Goal: Transaction & Acquisition: Subscribe to service/newsletter

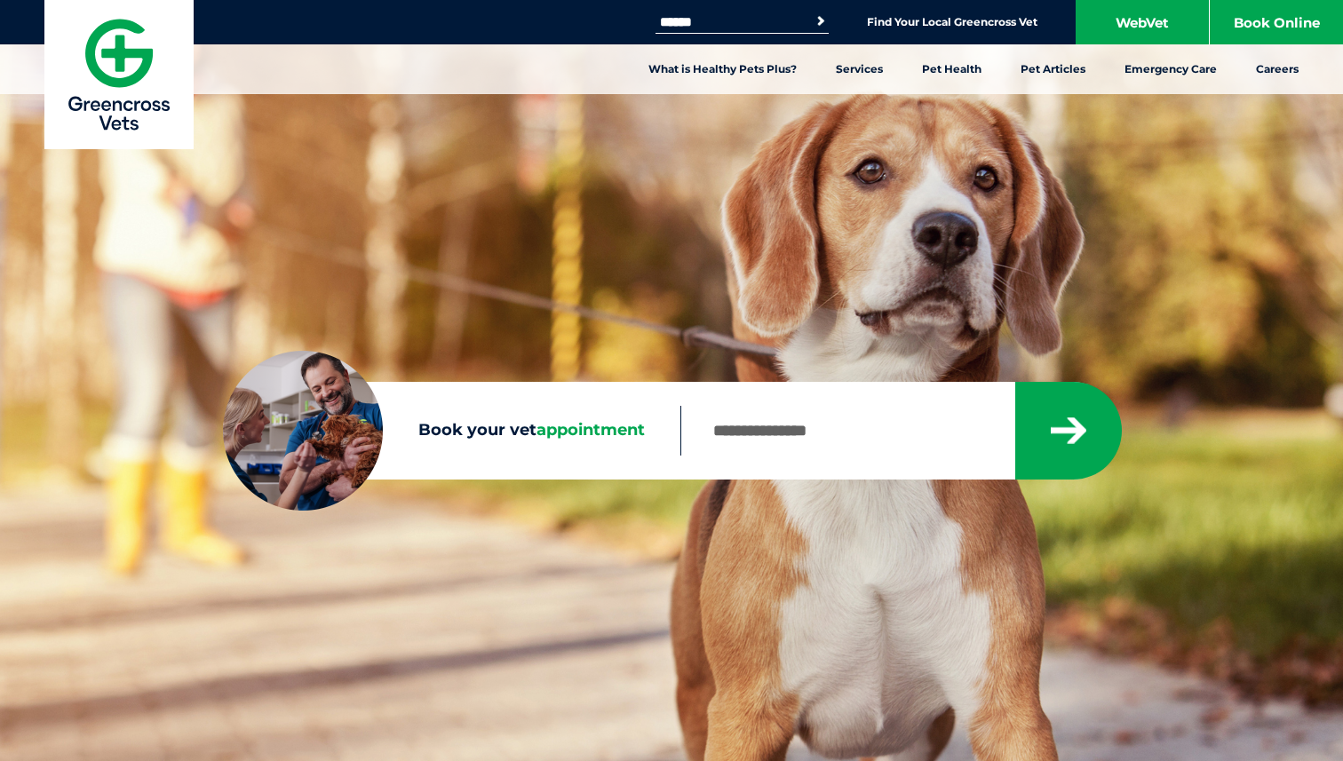
click at [792, 441] on input "Book your vet appointment" at bounding box center [847, 431] width 333 height 50
type input "****"
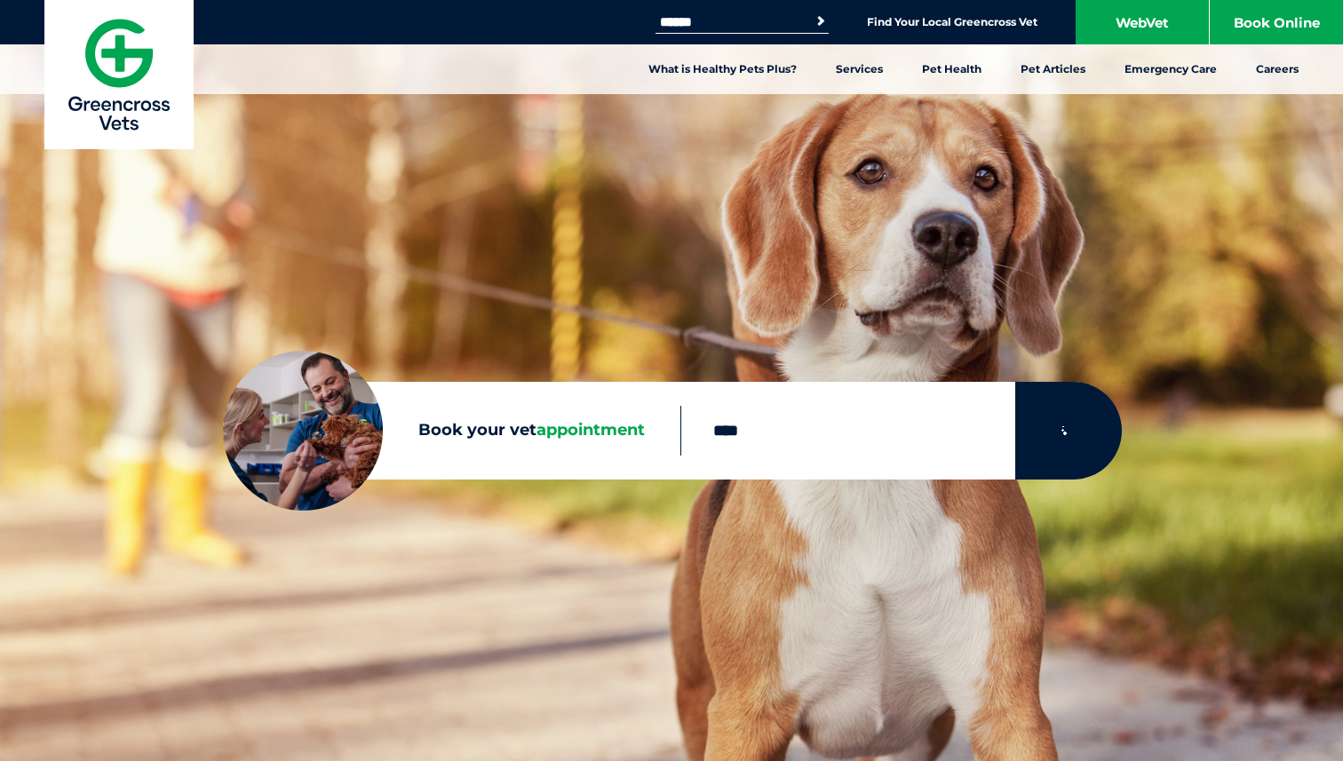
click at [1072, 450] on button "submit" at bounding box center [1068, 431] width 107 height 98
click at [1068, 421] on icon "submit" at bounding box center [1069, 431] width 36 height 42
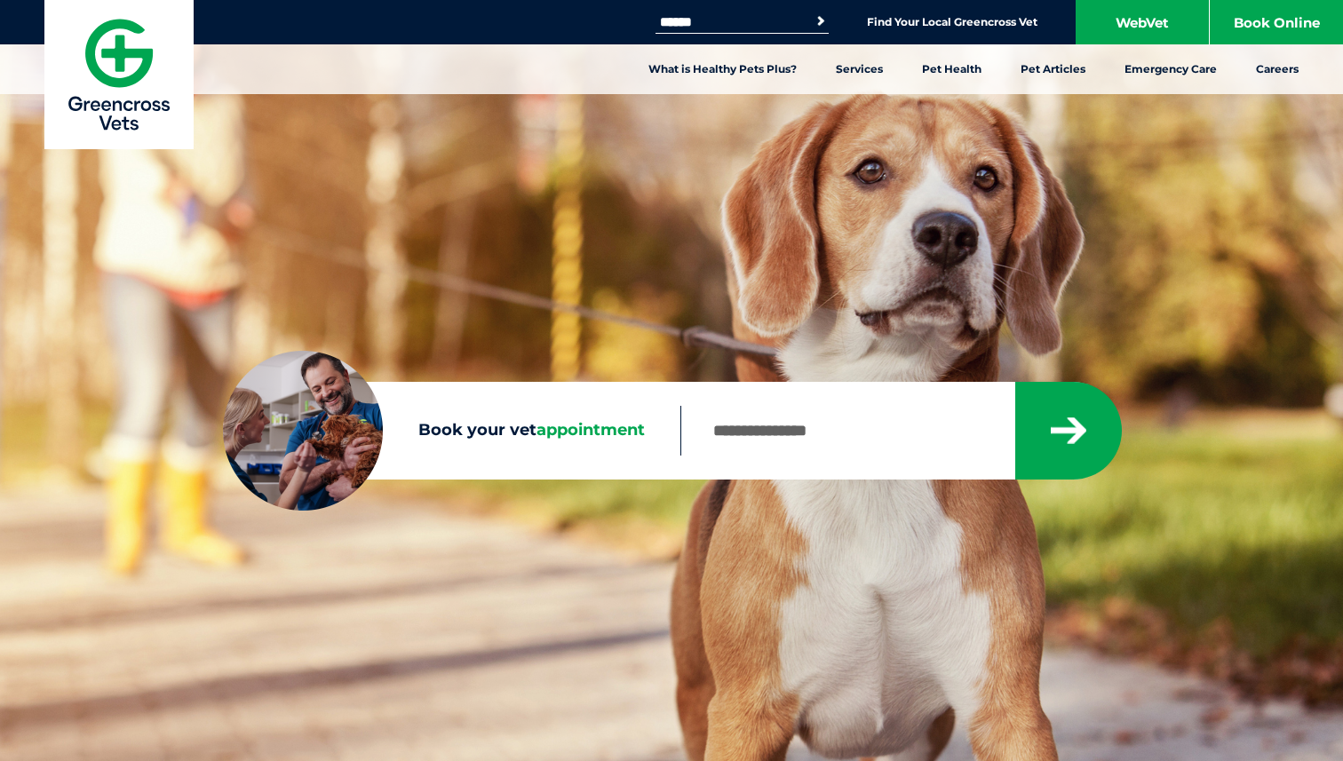
click at [825, 448] on input "Book your vet appointment" at bounding box center [847, 431] width 333 height 50
type input "****"
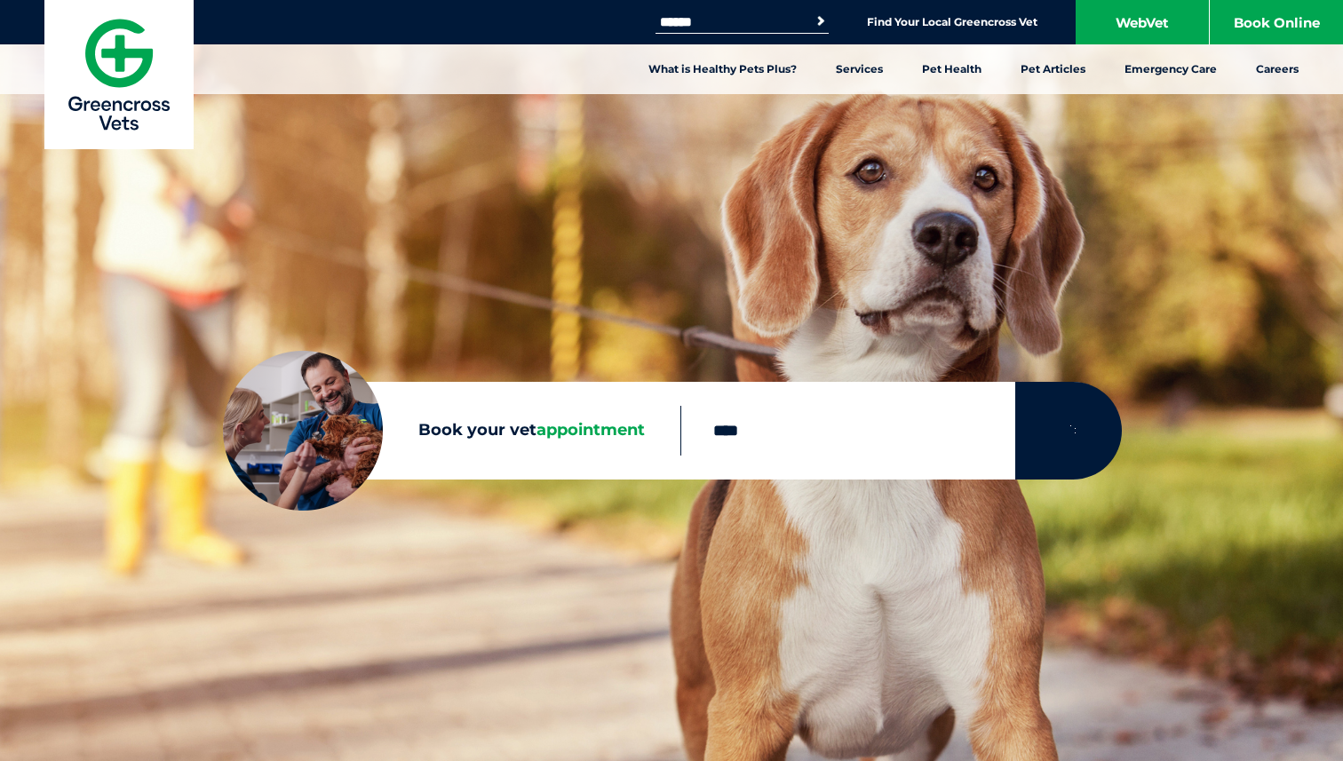
click at [1053, 466] on button "submit" at bounding box center [1068, 431] width 107 height 98
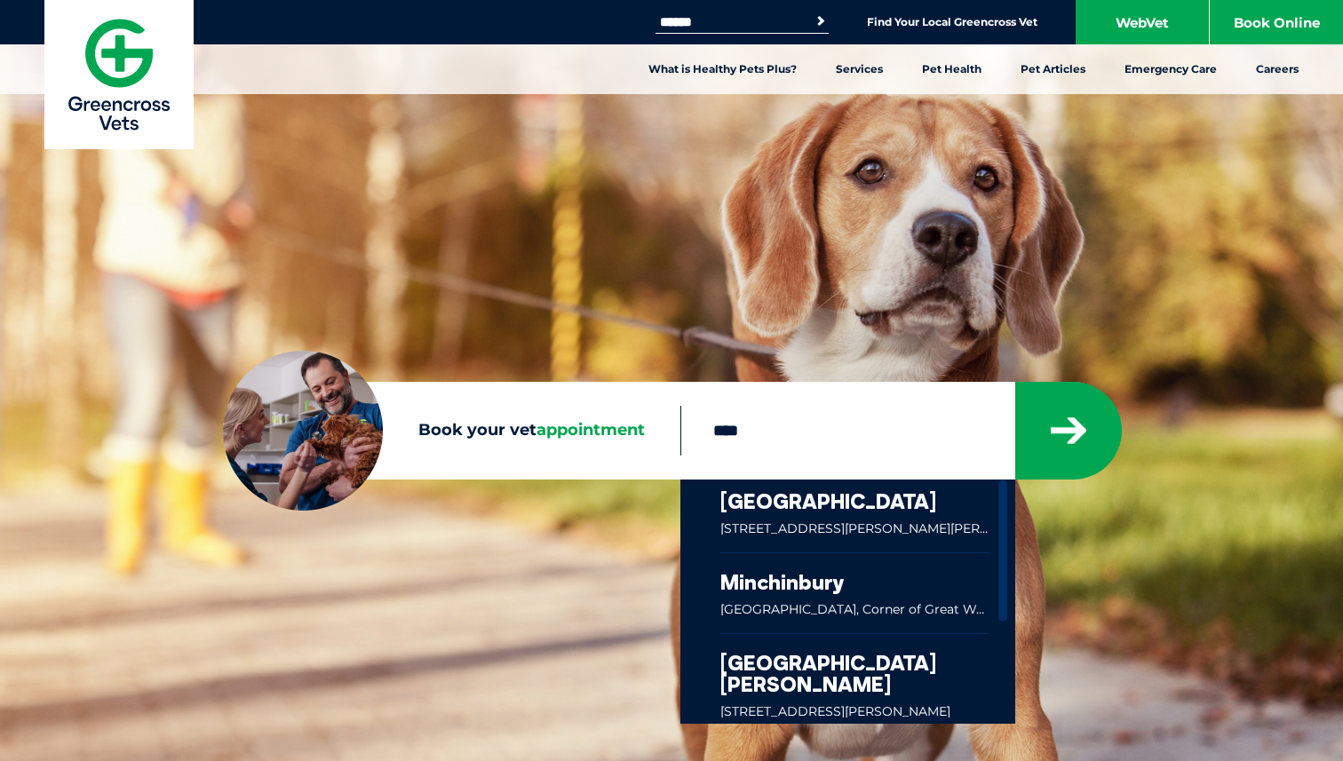
click at [912, 517] on link at bounding box center [855, 516] width 268 height 73
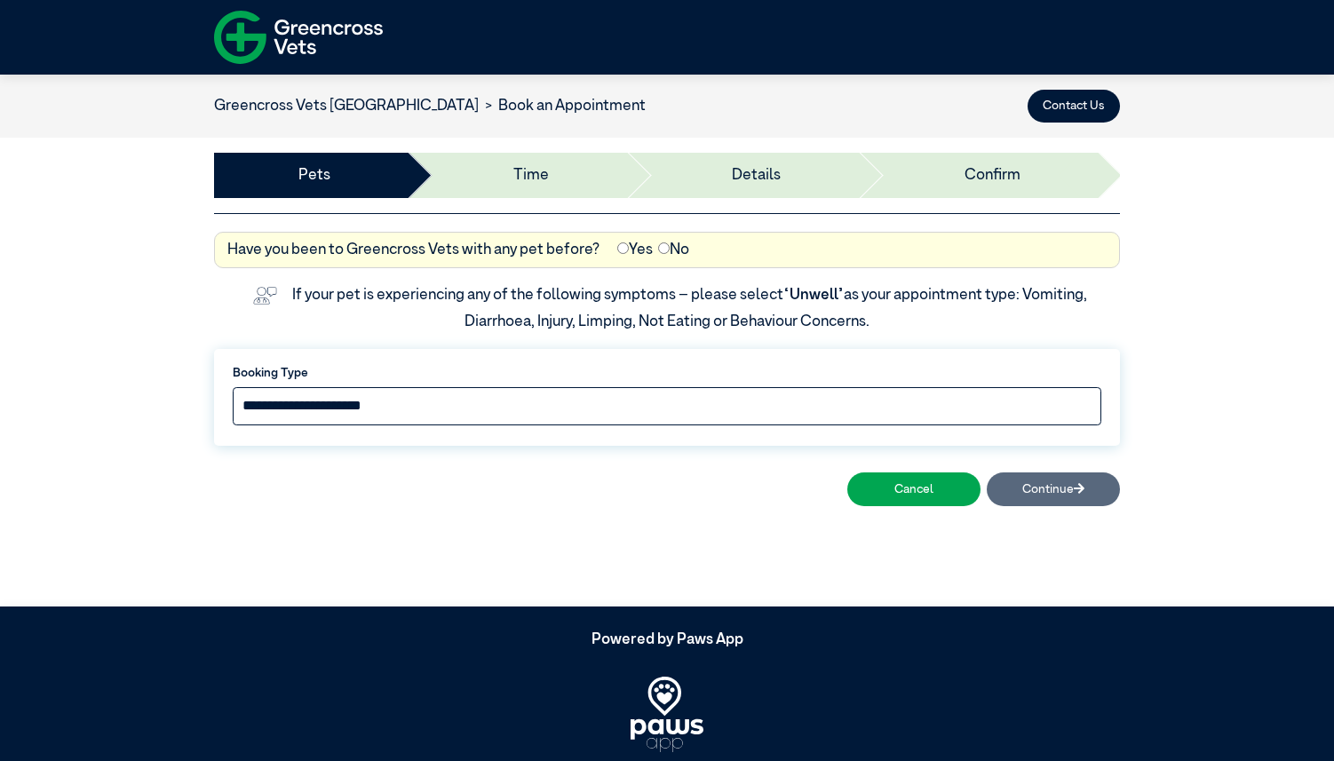
click at [599, 410] on select "**********" at bounding box center [667, 406] width 869 height 38
select select "*****"
click at [233, 387] on select "**********" at bounding box center [667, 406] width 869 height 38
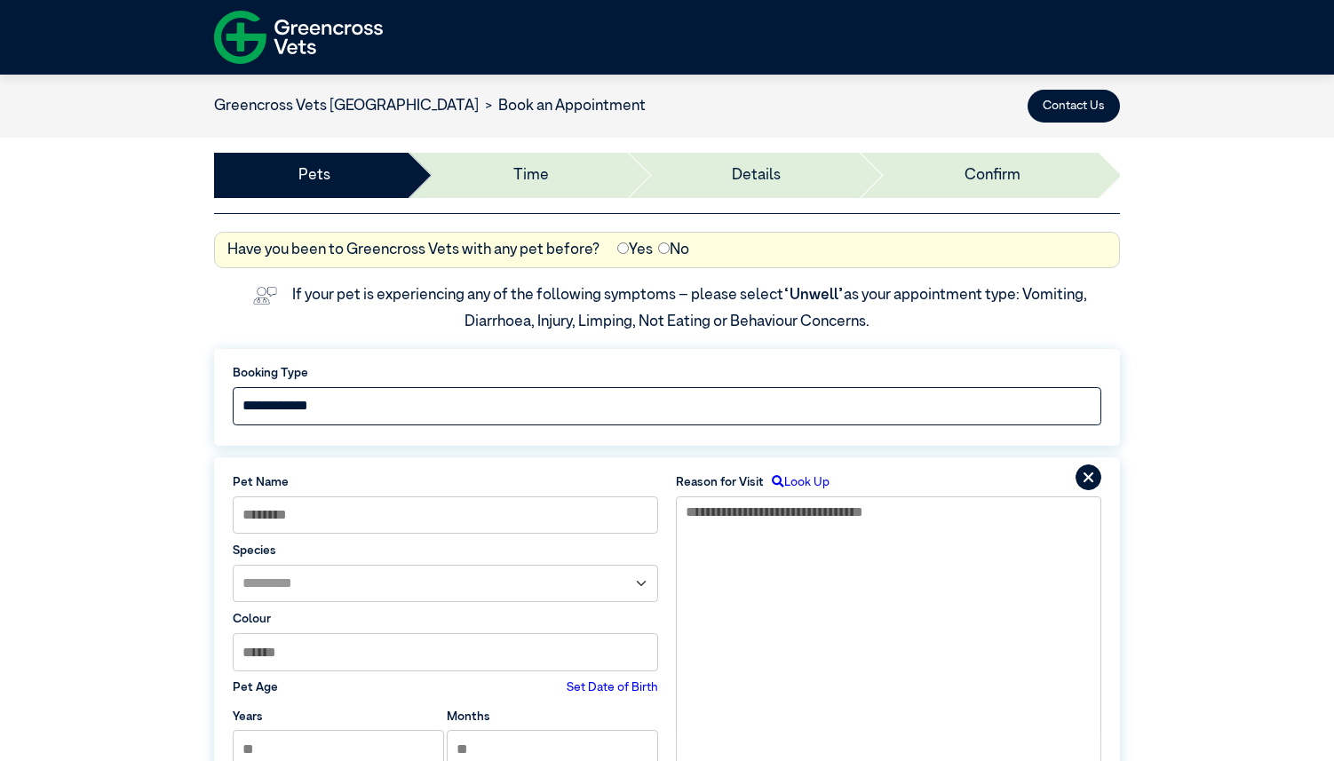
scroll to position [3, 0]
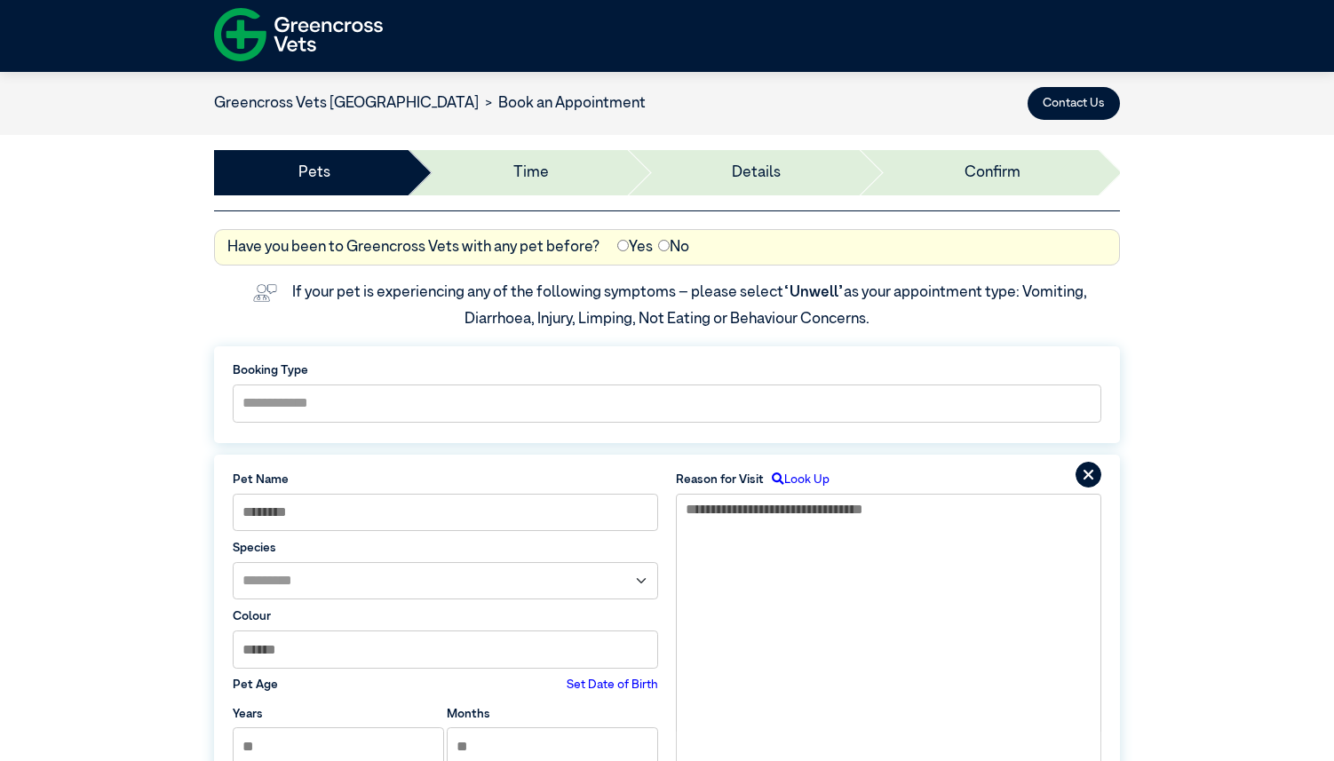
click at [274, 50] on img at bounding box center [298, 35] width 169 height 66
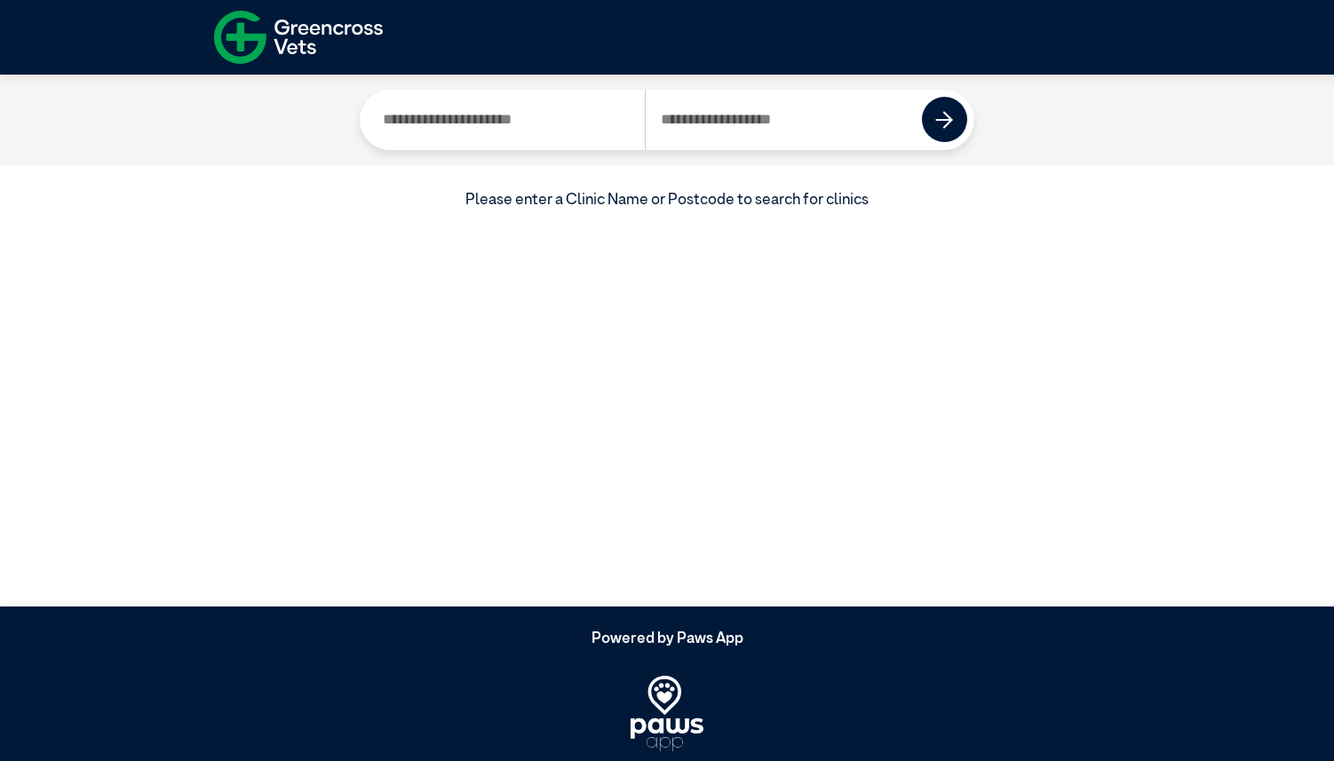
click at [494, 135] on input "Search by Clinic Name" at bounding box center [505, 120] width 277 height 60
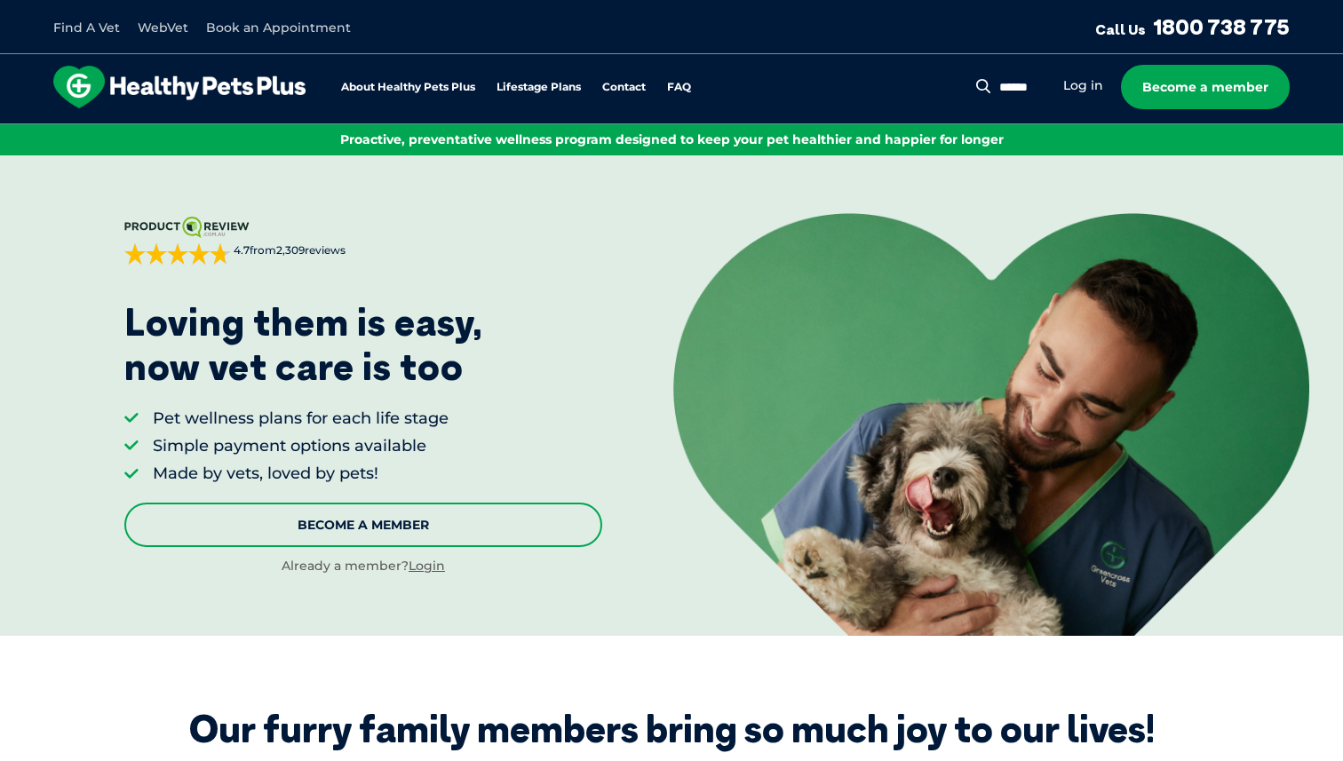
click at [441, 522] on link "Become A Member" at bounding box center [363, 525] width 478 height 44
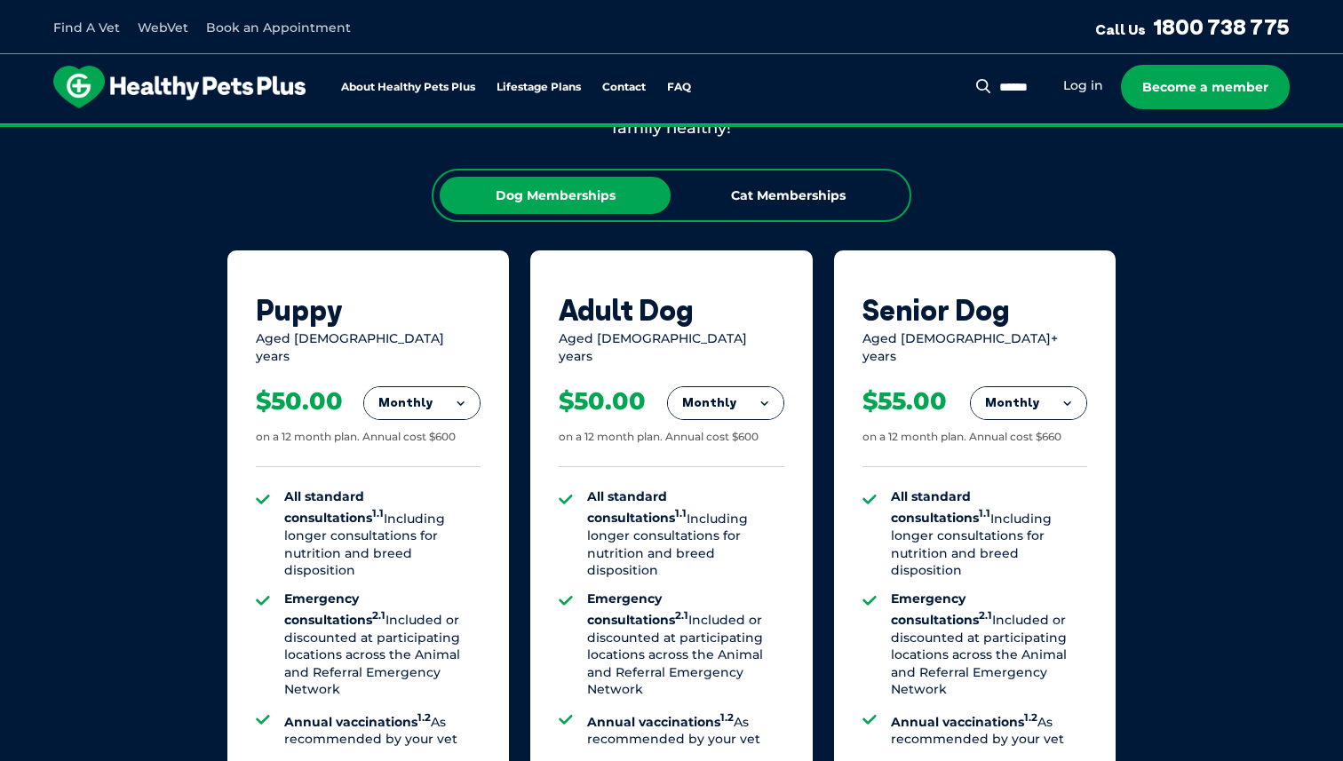
scroll to position [1093, 0]
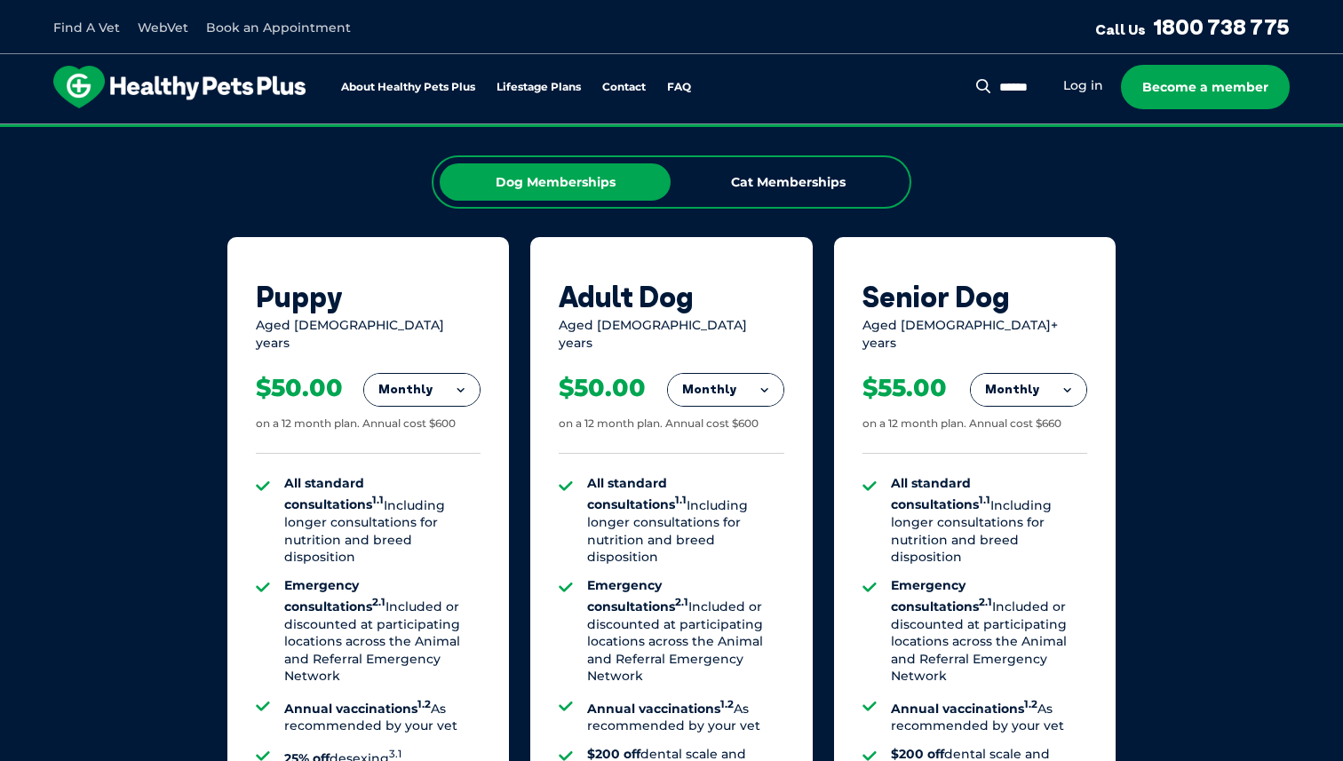
click at [443, 375] on button "Monthly" at bounding box center [421, 390] width 115 height 32
click at [433, 408] on li "Fortnightly" at bounding box center [421, 427] width 115 height 43
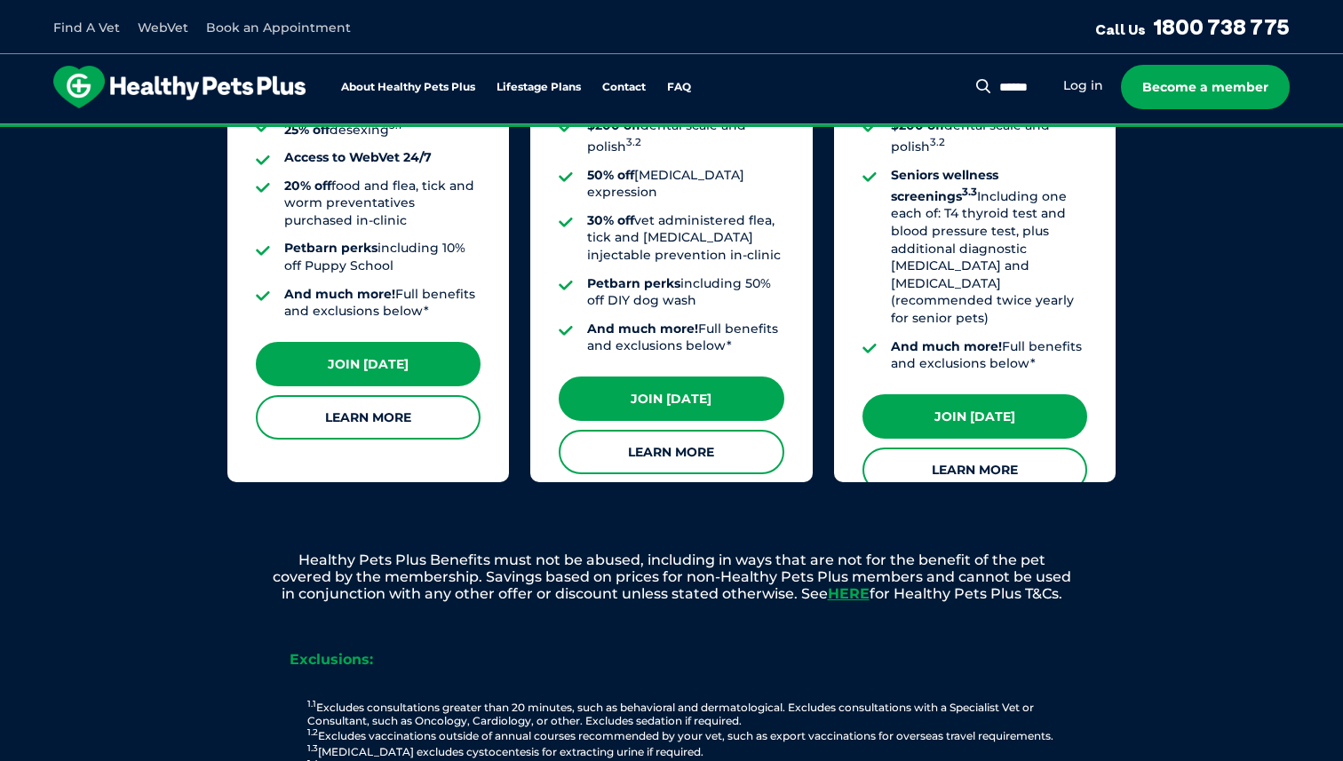
scroll to position [1748, 0]
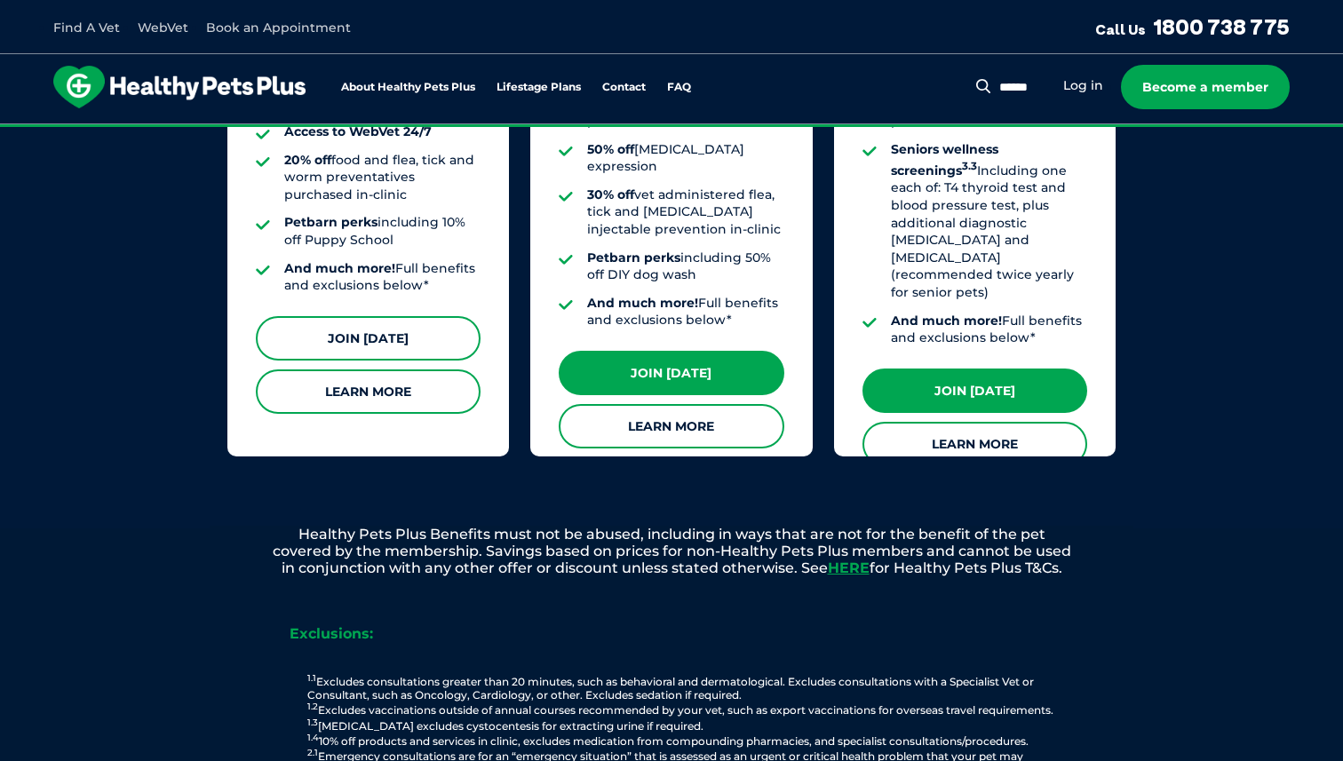
click at [404, 332] on link "Join [DATE]" at bounding box center [368, 338] width 225 height 44
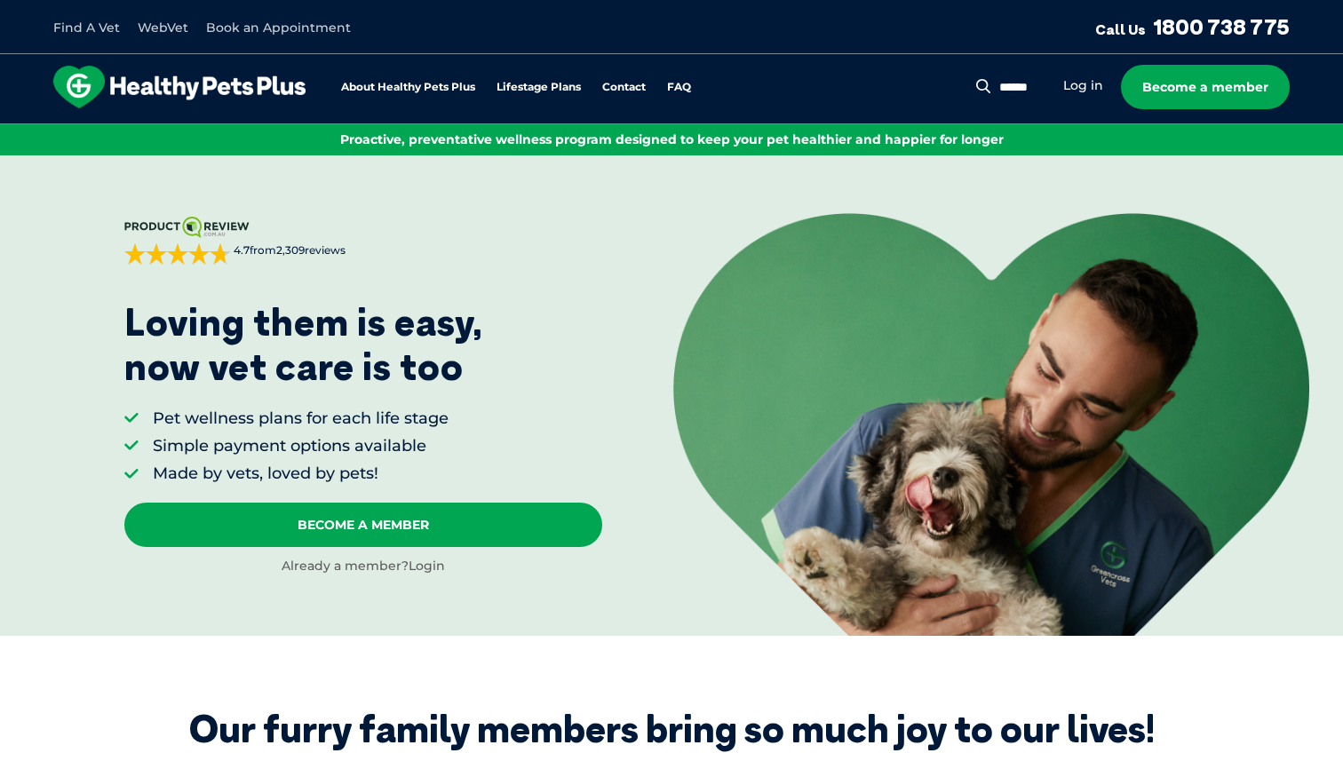
click at [416, 562] on link "Login" at bounding box center [427, 566] width 36 height 16
click at [413, 564] on link "Login" at bounding box center [427, 566] width 36 height 16
click at [411, 567] on link "Login" at bounding box center [427, 566] width 36 height 16
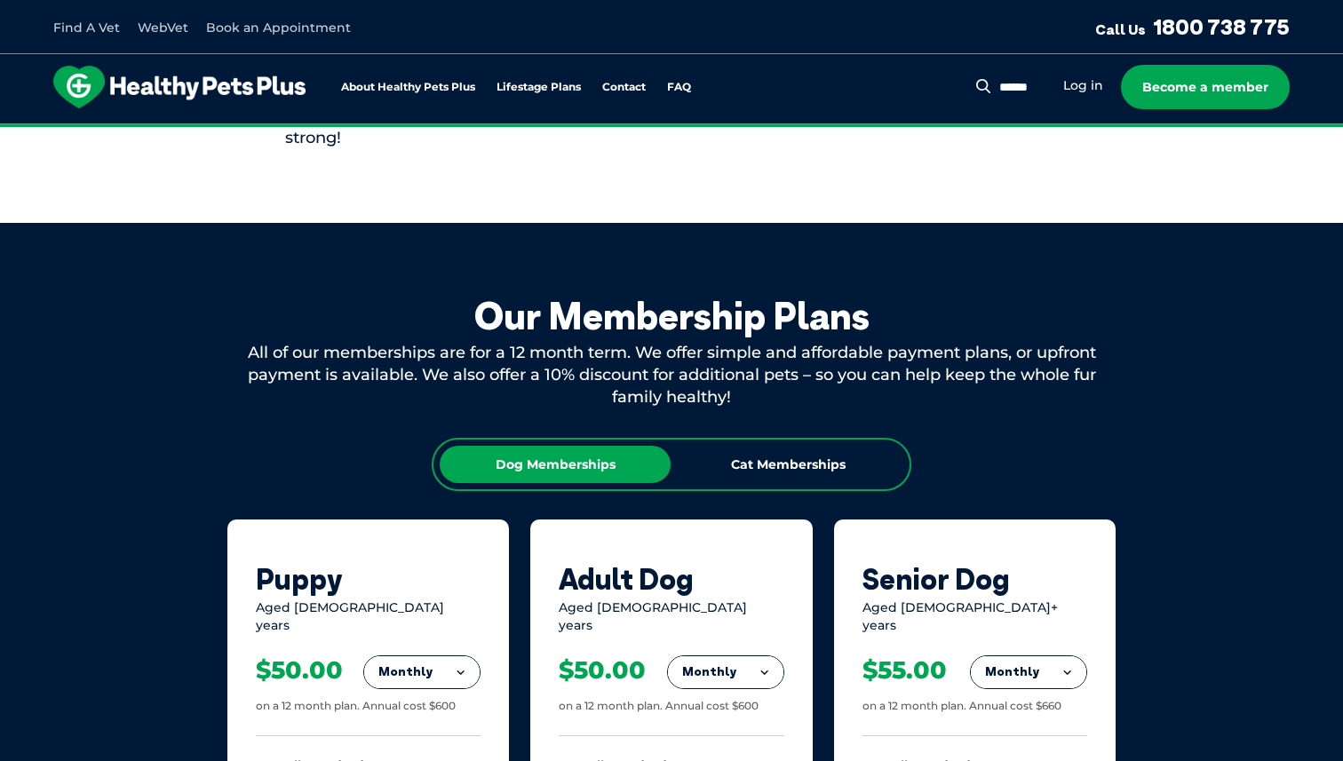
scroll to position [888, 0]
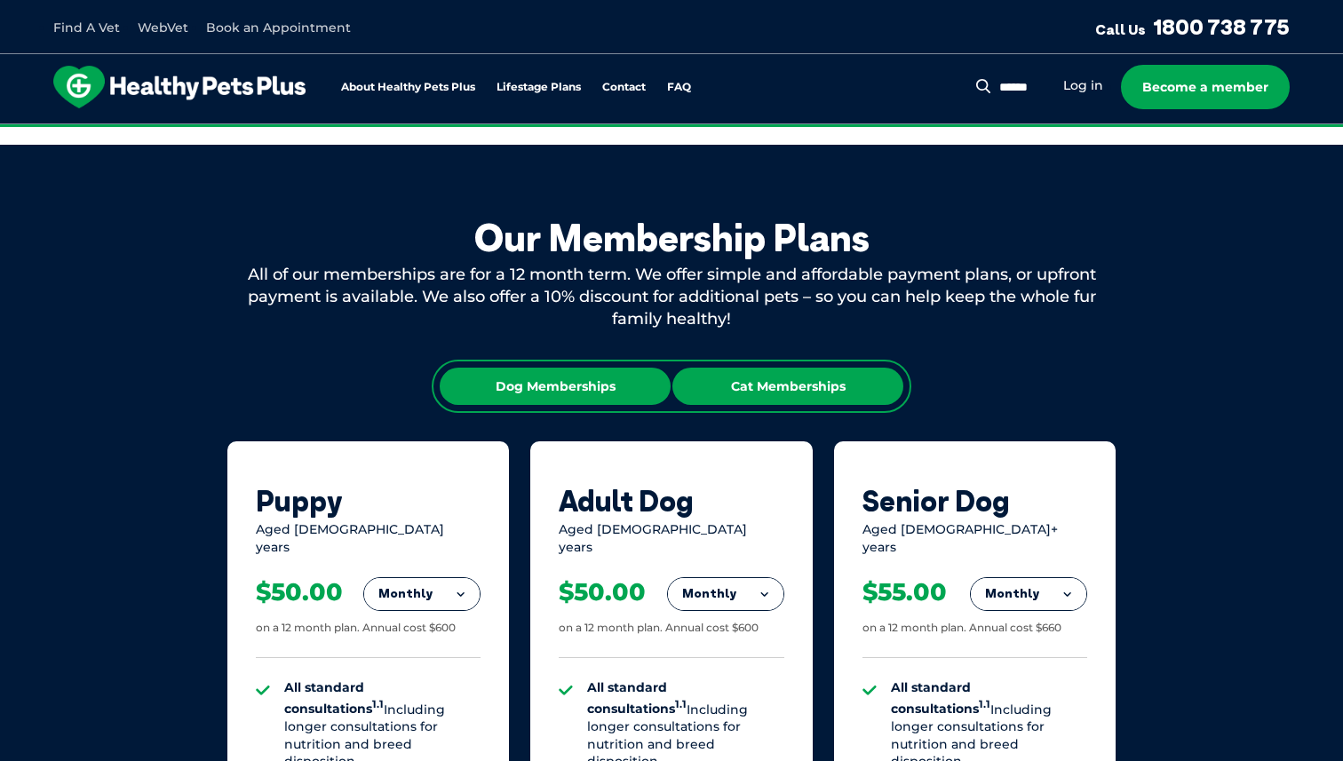
click at [741, 379] on div "Cat Memberships" at bounding box center [788, 386] width 231 height 37
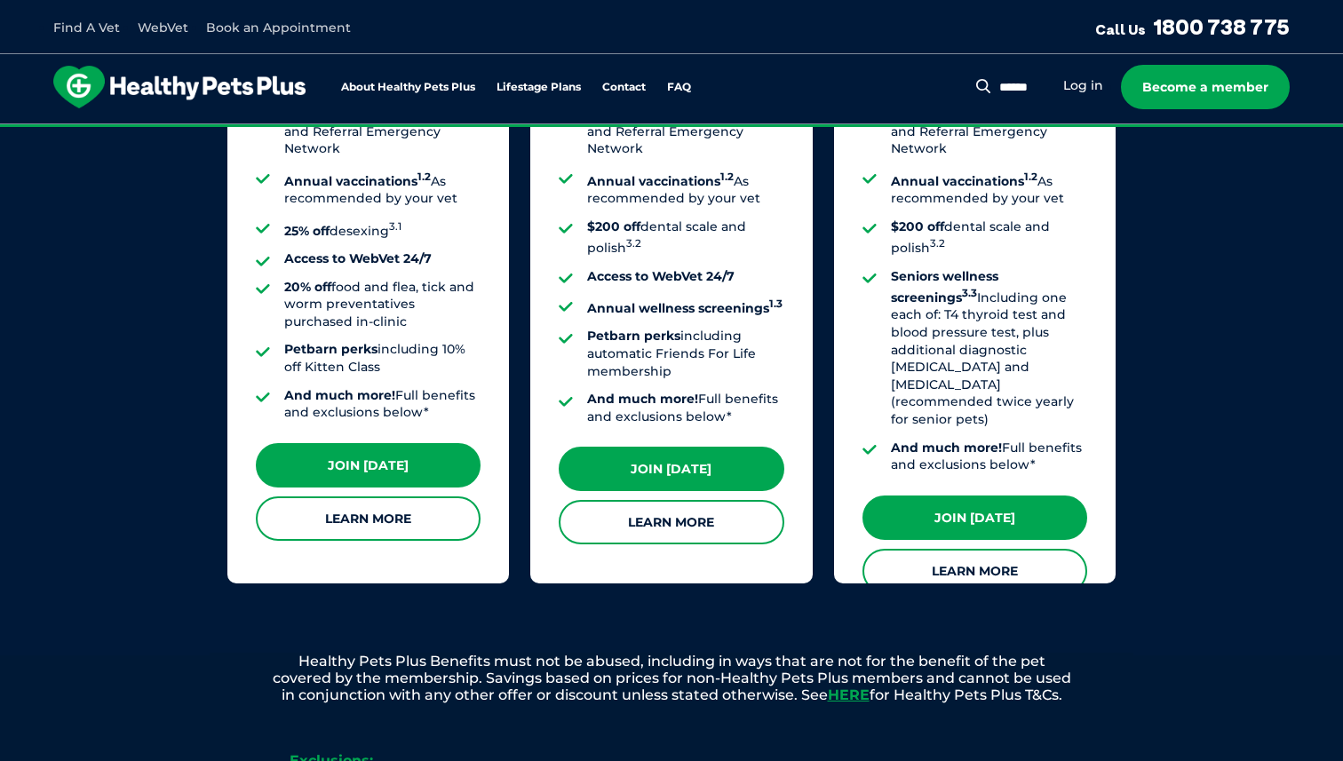
scroll to position [1644, 0]
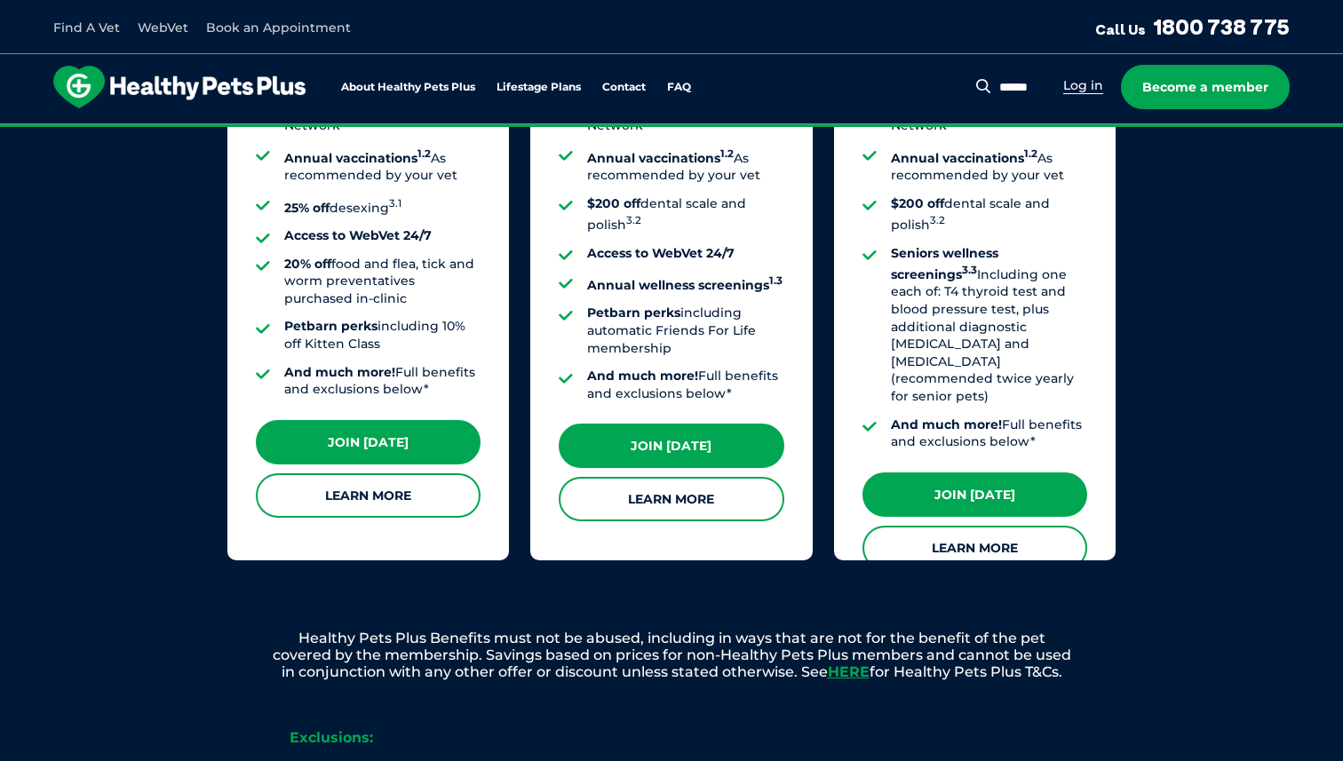
click at [1078, 85] on link "Log in" at bounding box center [1083, 85] width 40 height 17
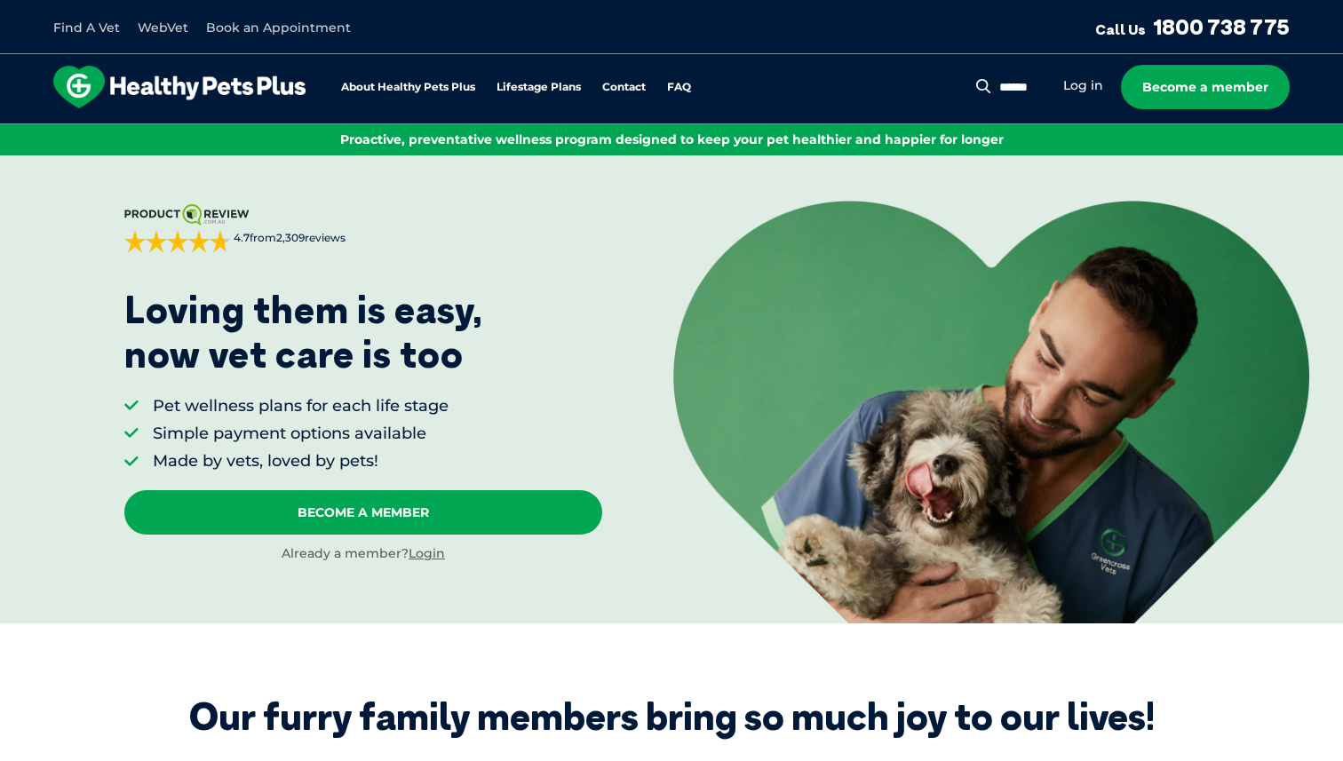
scroll to position [0, 0]
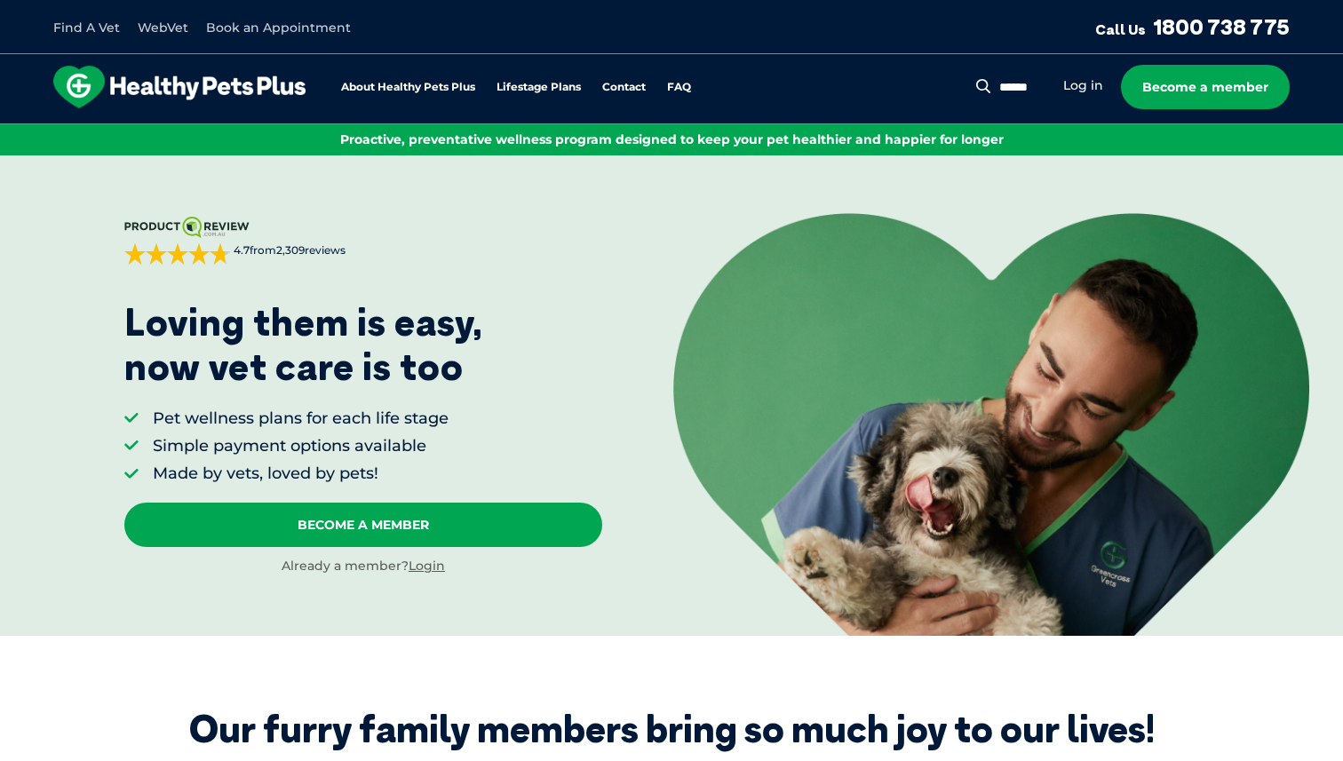
click at [255, 25] on link "Book an Appointment" at bounding box center [278, 28] width 145 height 16
